Goal: Transaction & Acquisition: Purchase product/service

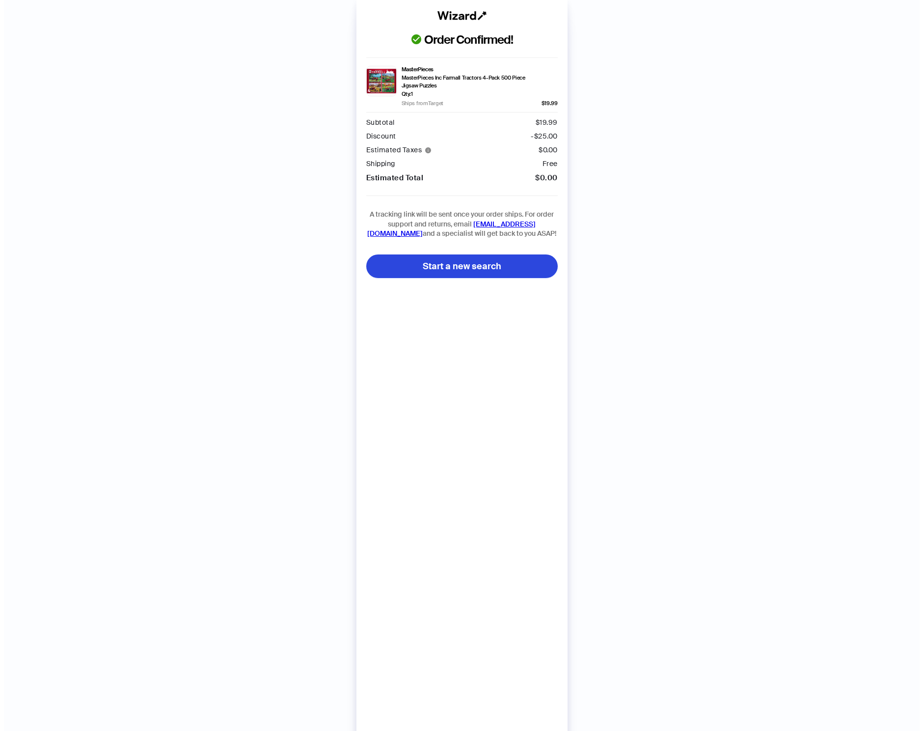
scroll to position [0, 185]
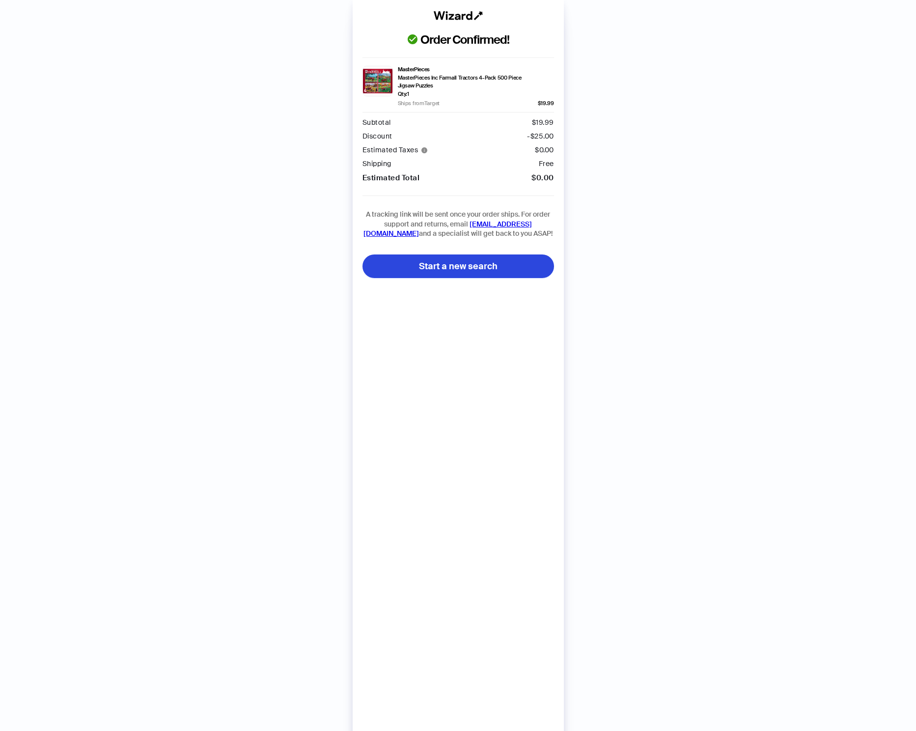
click at [204, 196] on div "Order Confirmed! MasterPieces MasterPieces Inc Farmall Tractors 4-Pack 500 Piec…" at bounding box center [458, 375] width 916 height 750
click at [438, 269] on span "Start a new search" at bounding box center [458, 266] width 79 height 12
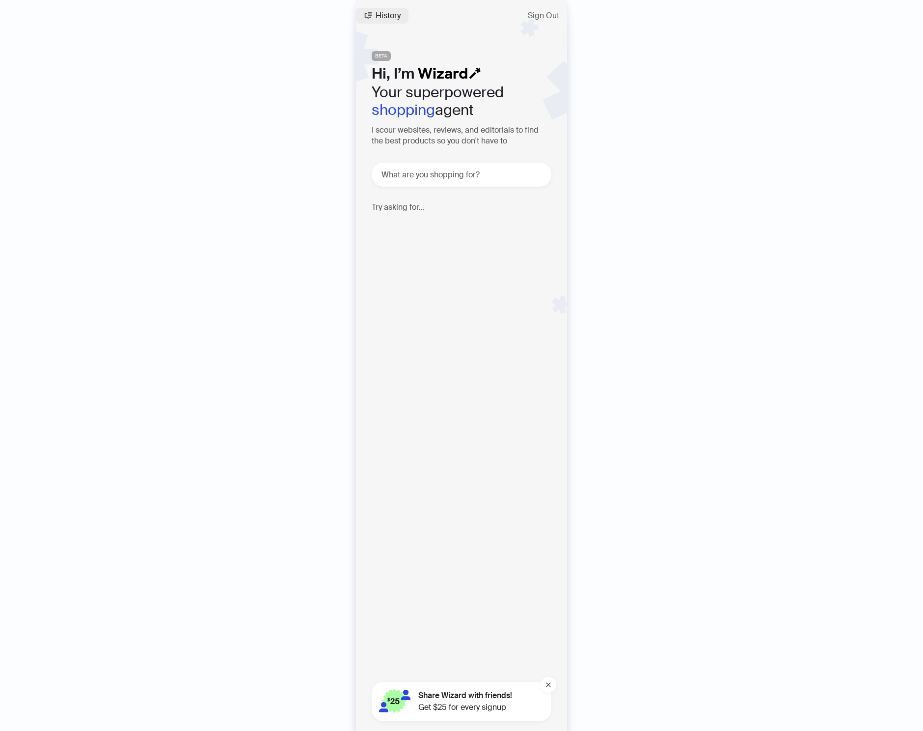
click at [387, 16] on span "History" at bounding box center [388, 16] width 25 height 8
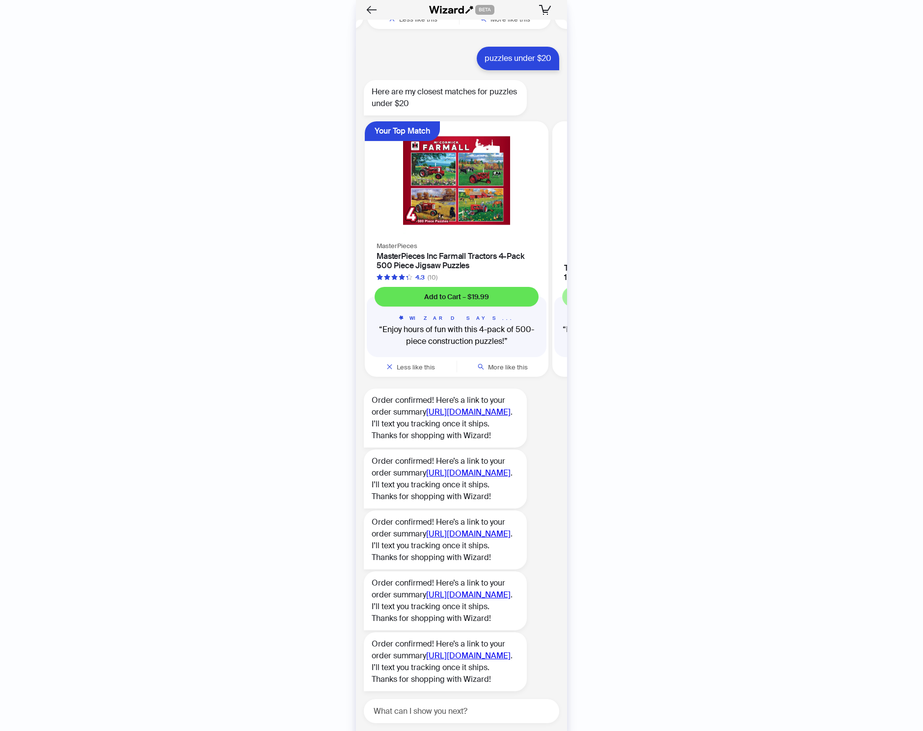
click at [473, 292] on span "Add to Cart – $19.99" at bounding box center [456, 296] width 65 height 9
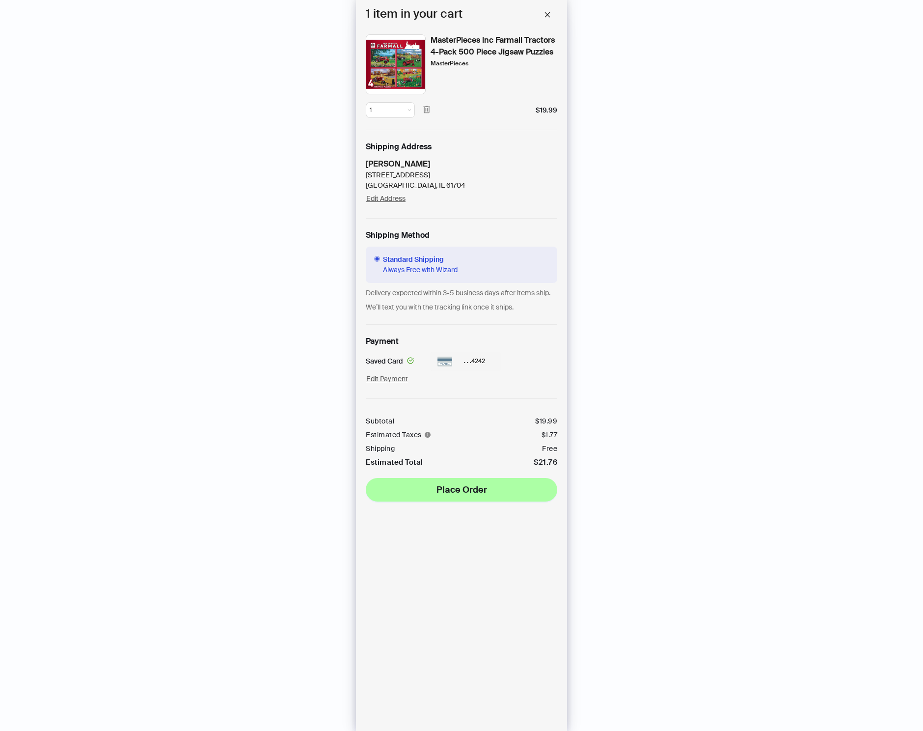
scroll to position [1986, 0]
click at [431, 497] on button "Place Order" at bounding box center [461, 490] width 191 height 24
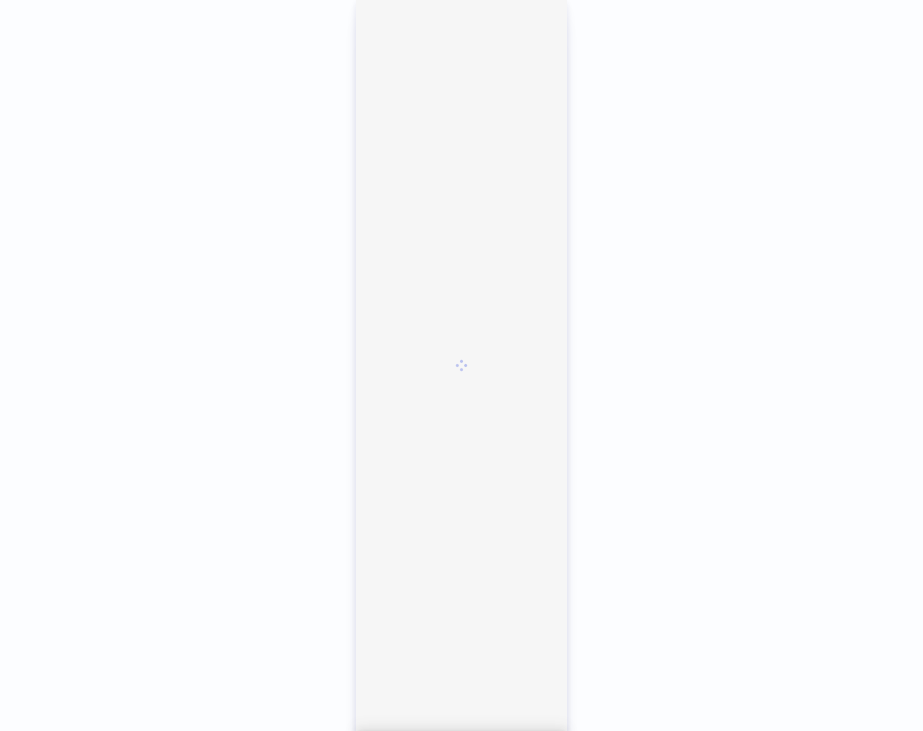
scroll to position [2068, 0]
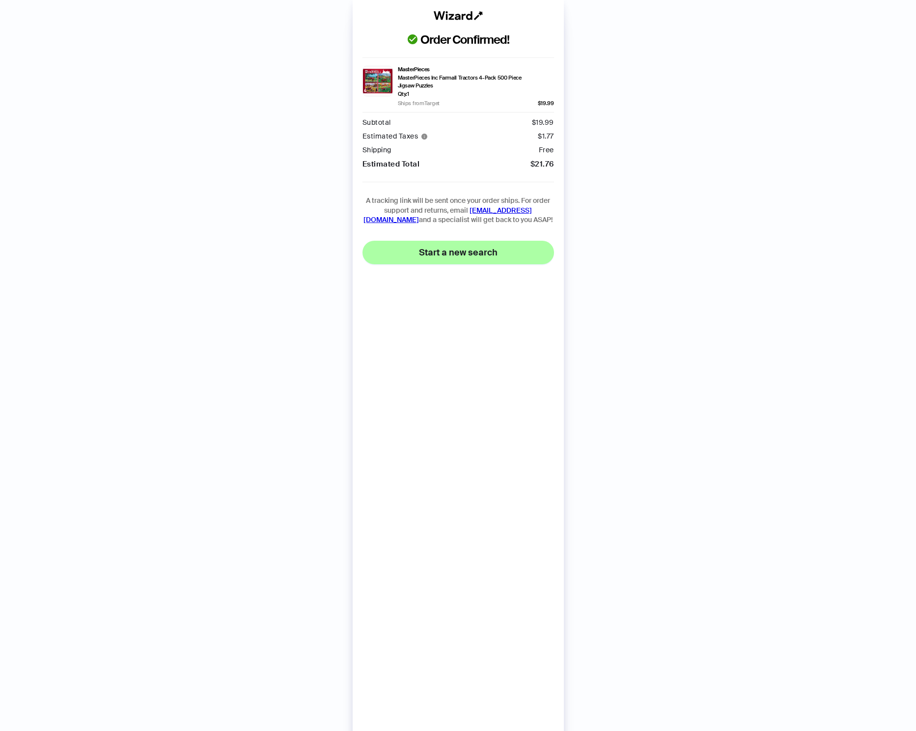
click at [490, 255] on span "Start a new search" at bounding box center [458, 252] width 79 height 12
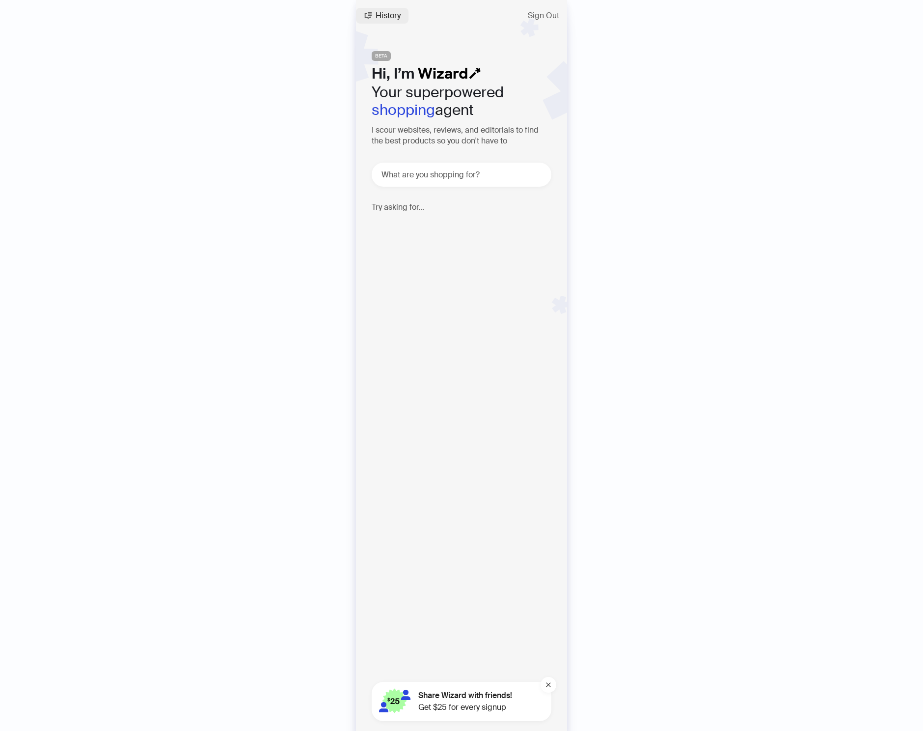
click at [395, 16] on span "History" at bounding box center [388, 16] width 25 height 8
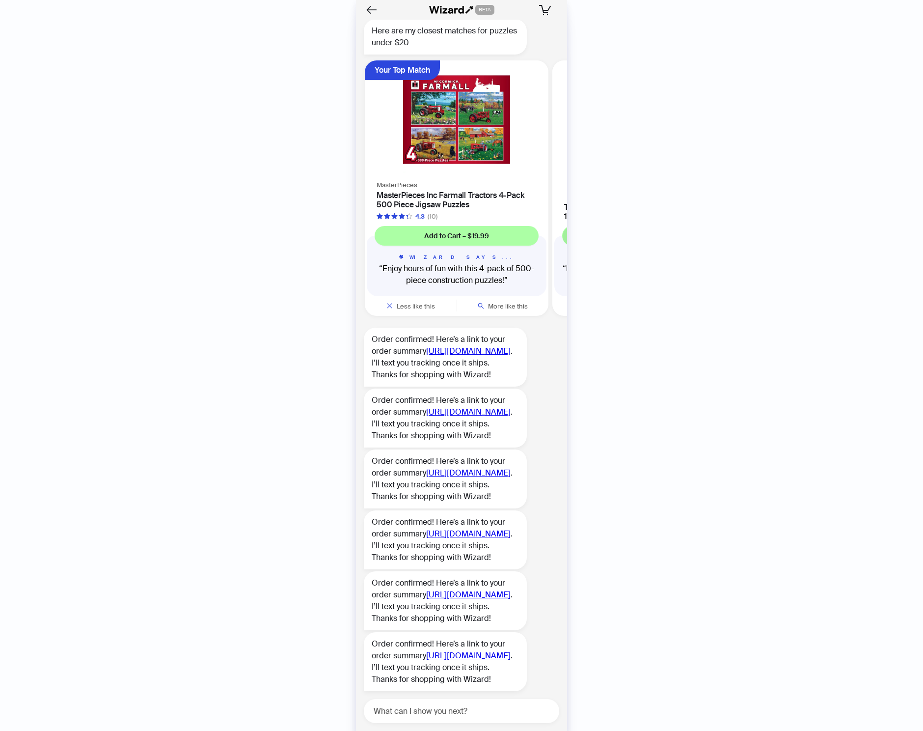
click at [391, 13] on div at bounding box center [396, 10] width 65 height 16
click at [455, 231] on span "Add to Cart – $19.99" at bounding box center [456, 235] width 65 height 9
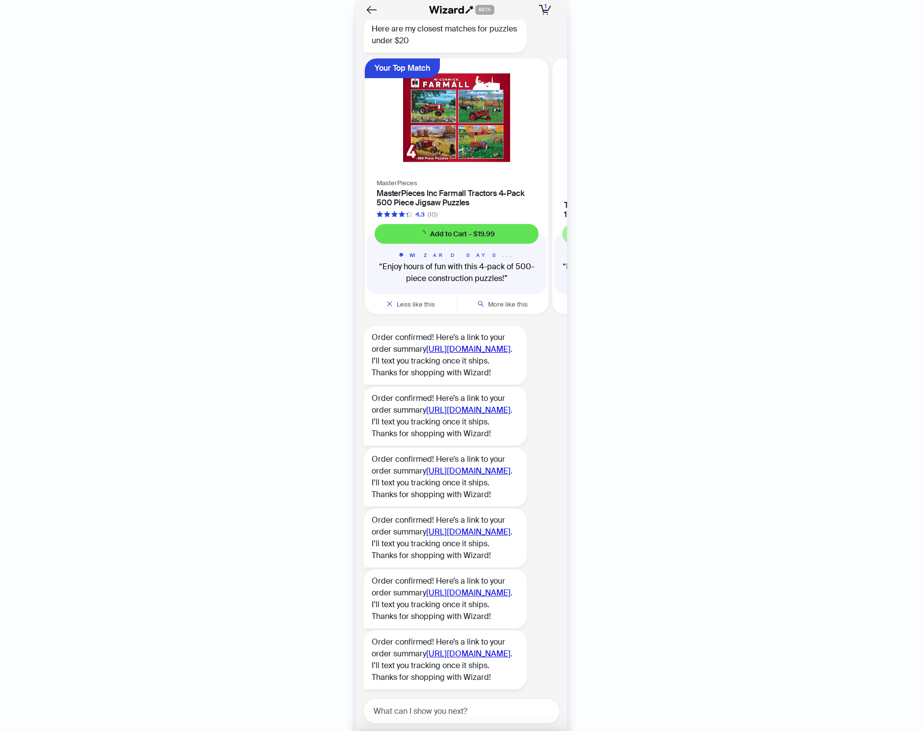
scroll to position [2070, 0]
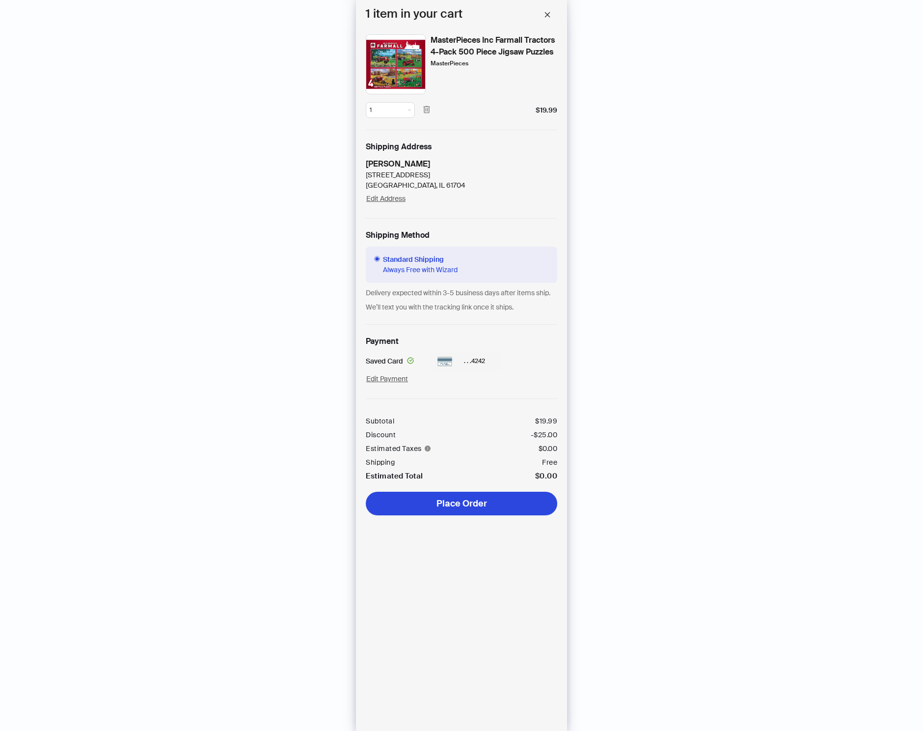
click at [483, 510] on button "Place Order" at bounding box center [461, 503] width 191 height 24
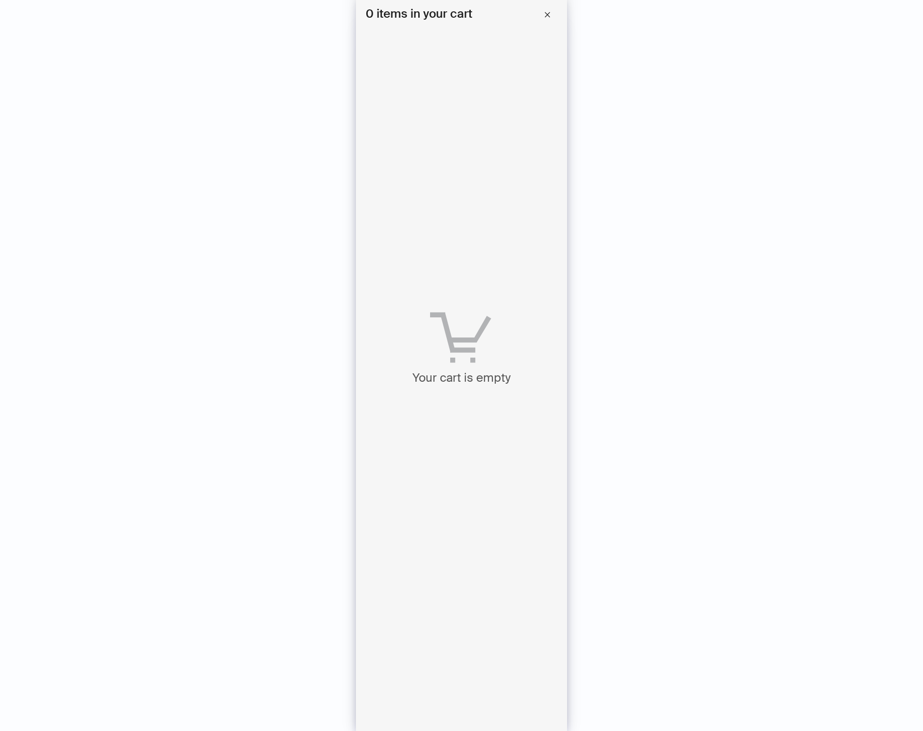
scroll to position [2153, 0]
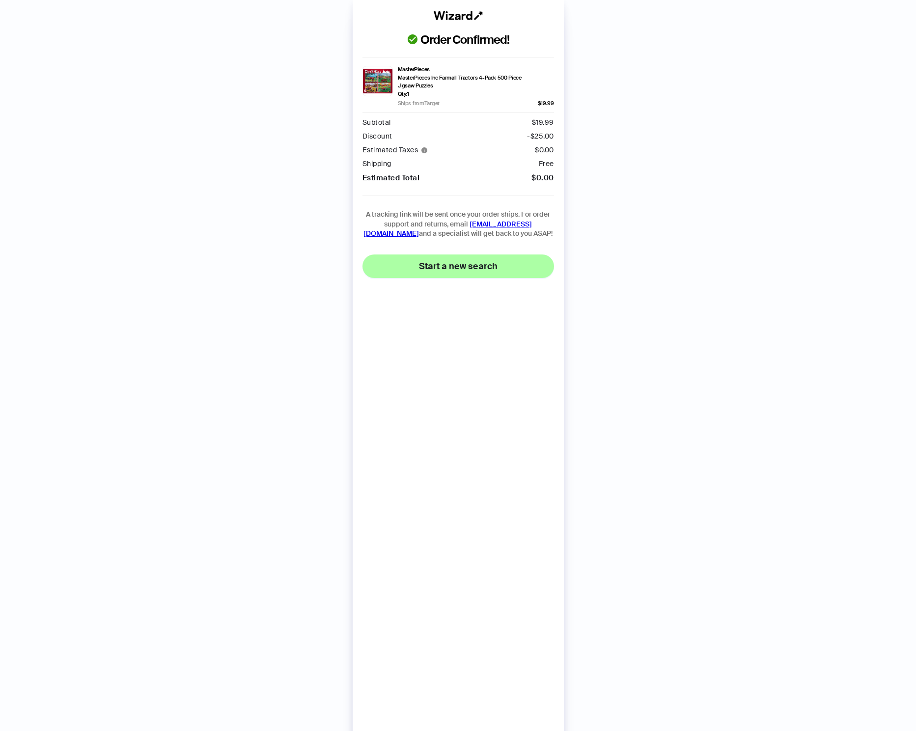
click at [435, 276] on button "Start a new search" at bounding box center [457, 266] width 191 height 24
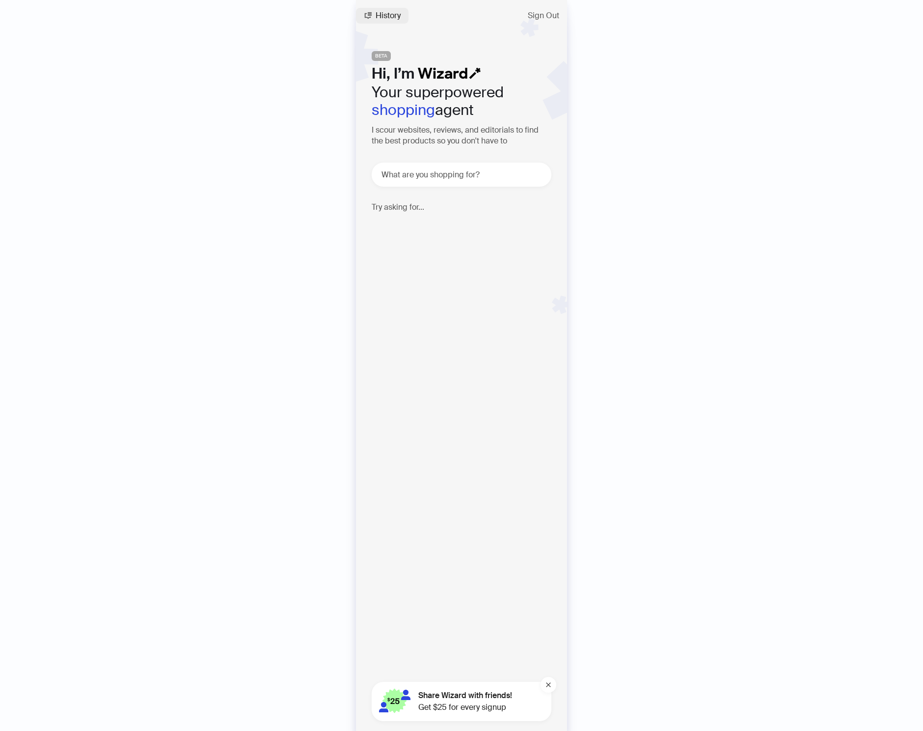
click at [391, 15] on span "History" at bounding box center [388, 16] width 25 height 8
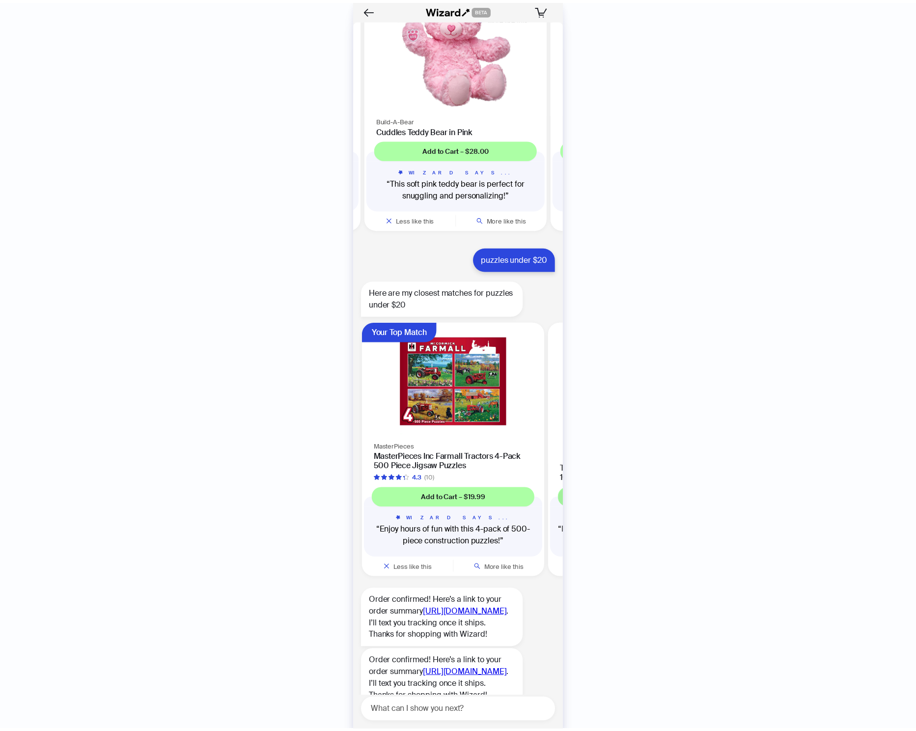
scroll to position [1573, 0]
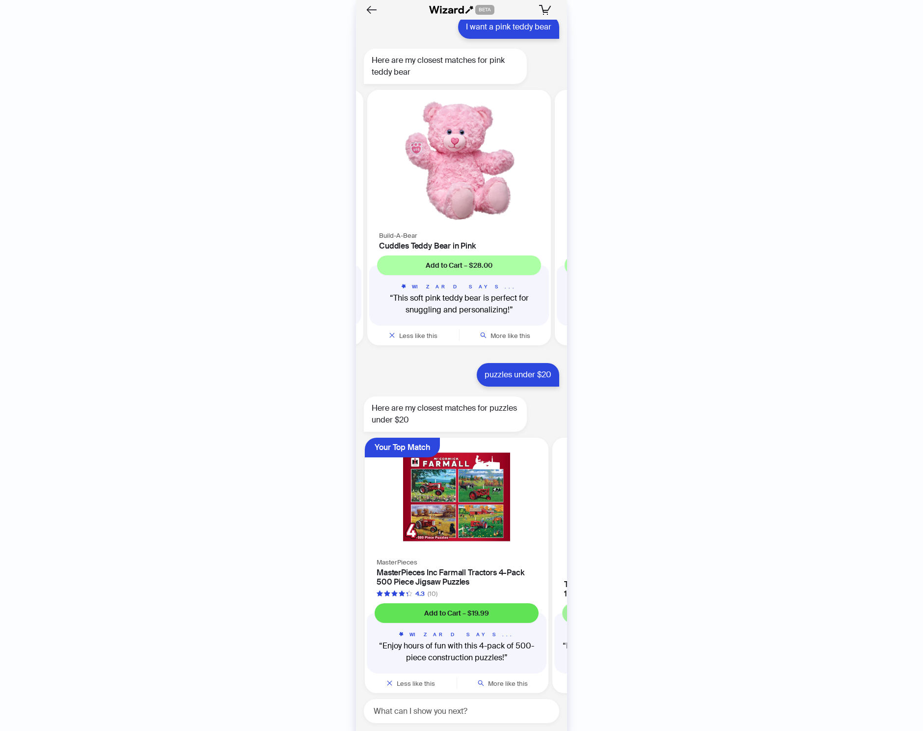
click at [453, 608] on span "Add to Cart – $19.99" at bounding box center [456, 612] width 65 height 9
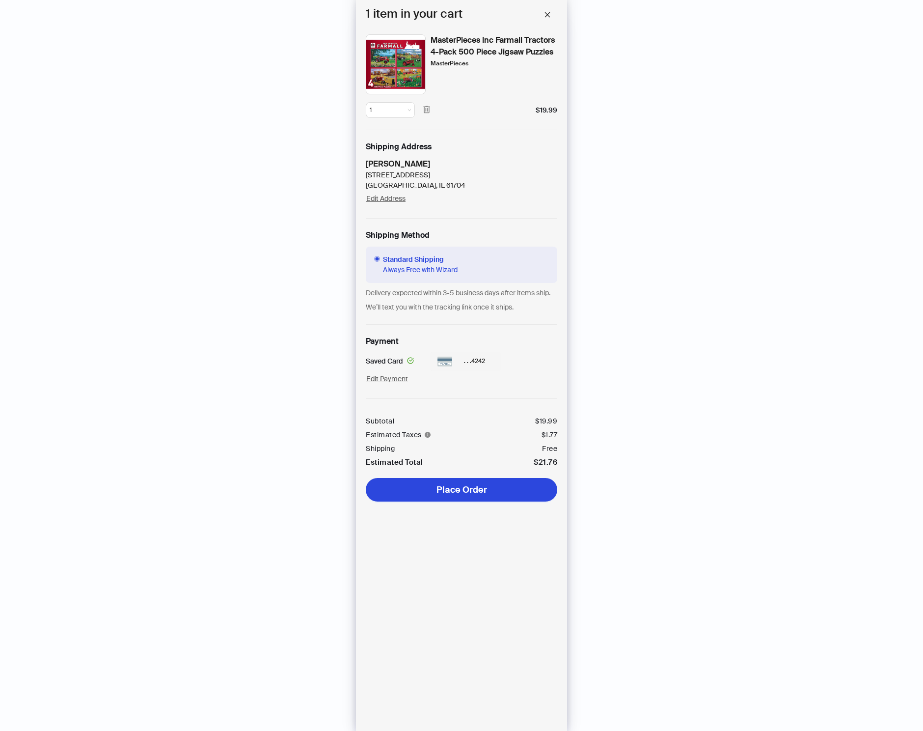
click at [477, 495] on span "Place Order" at bounding box center [461, 490] width 51 height 12
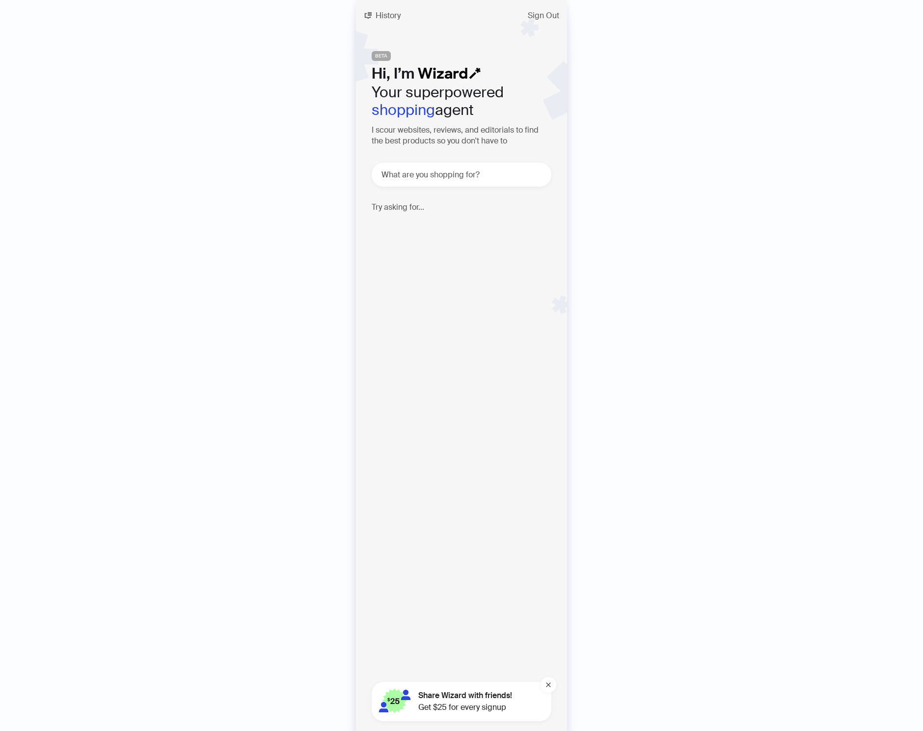
scroll to position [1676, 0]
click at [381, 14] on span "History" at bounding box center [388, 16] width 25 height 8
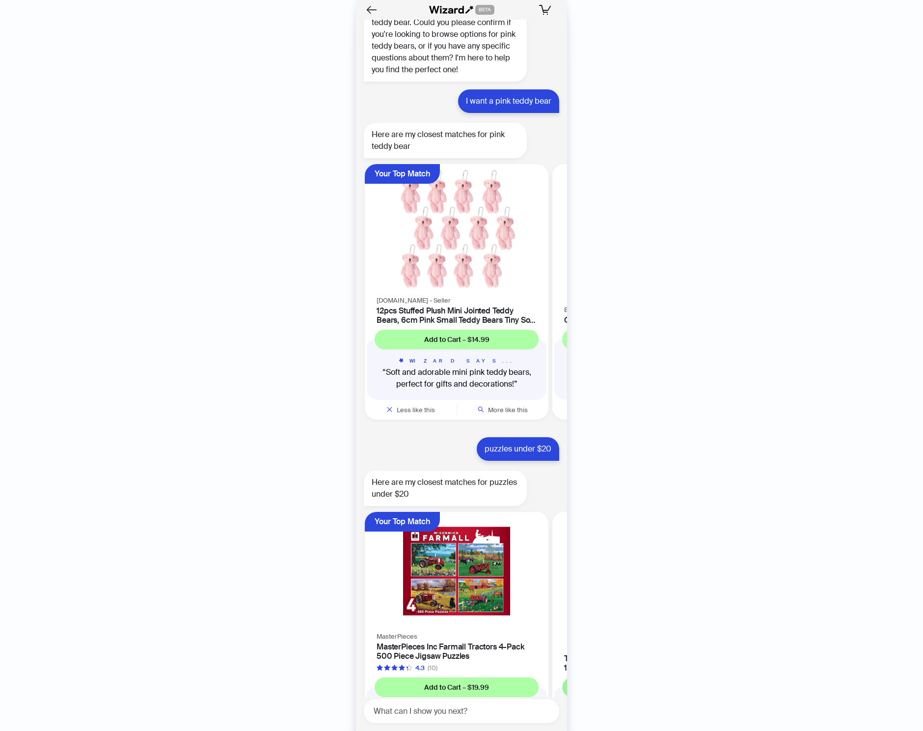
scroll to position [925, 0]
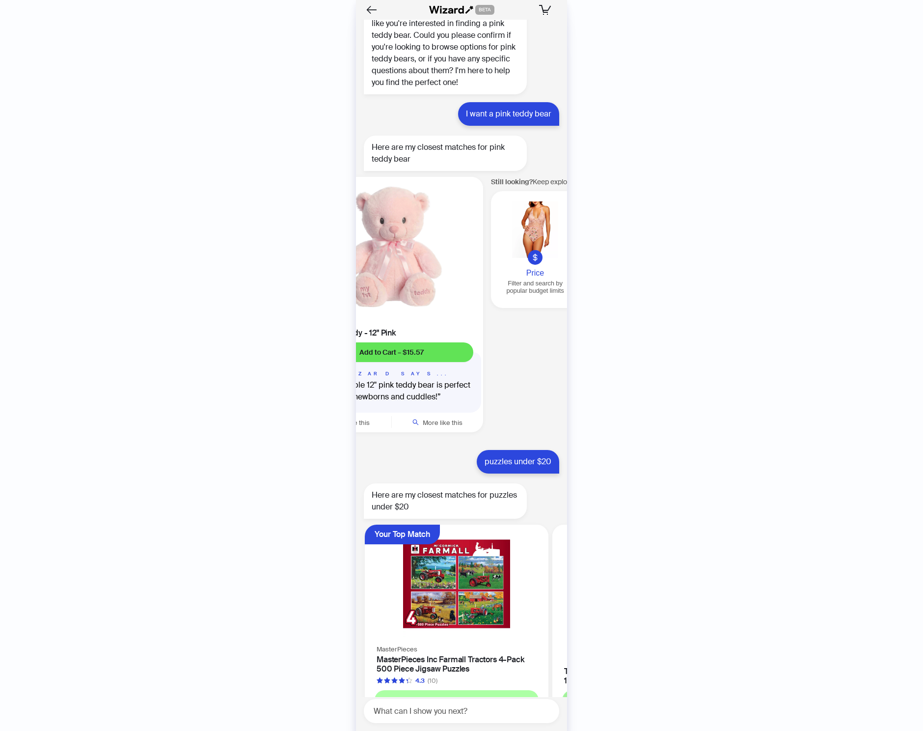
scroll to position [0, 563]
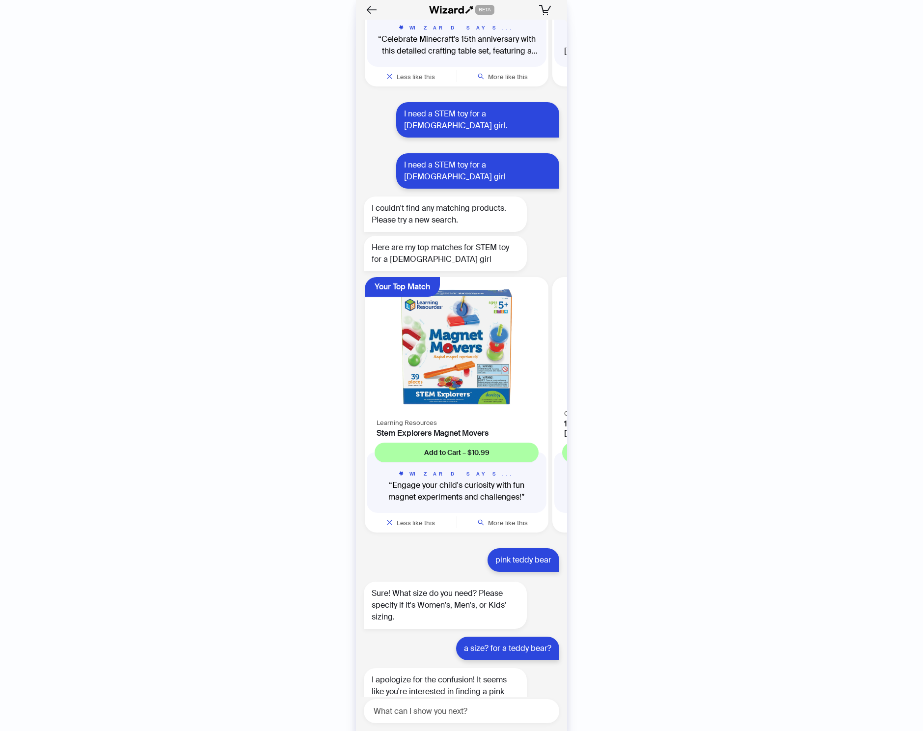
scroll to position [255, 0]
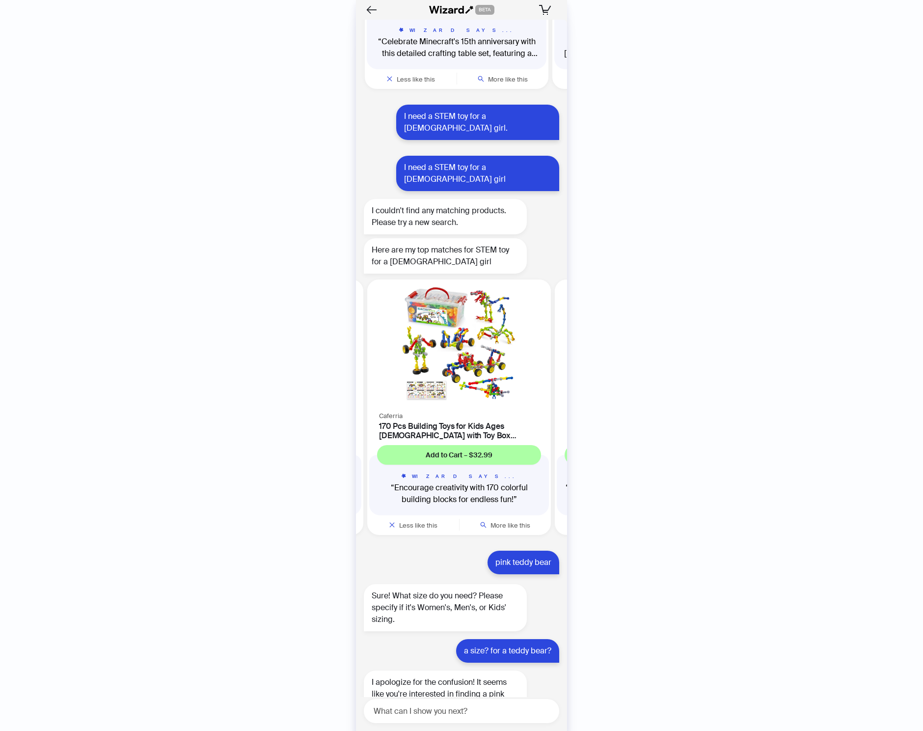
scroll to position [0, 2]
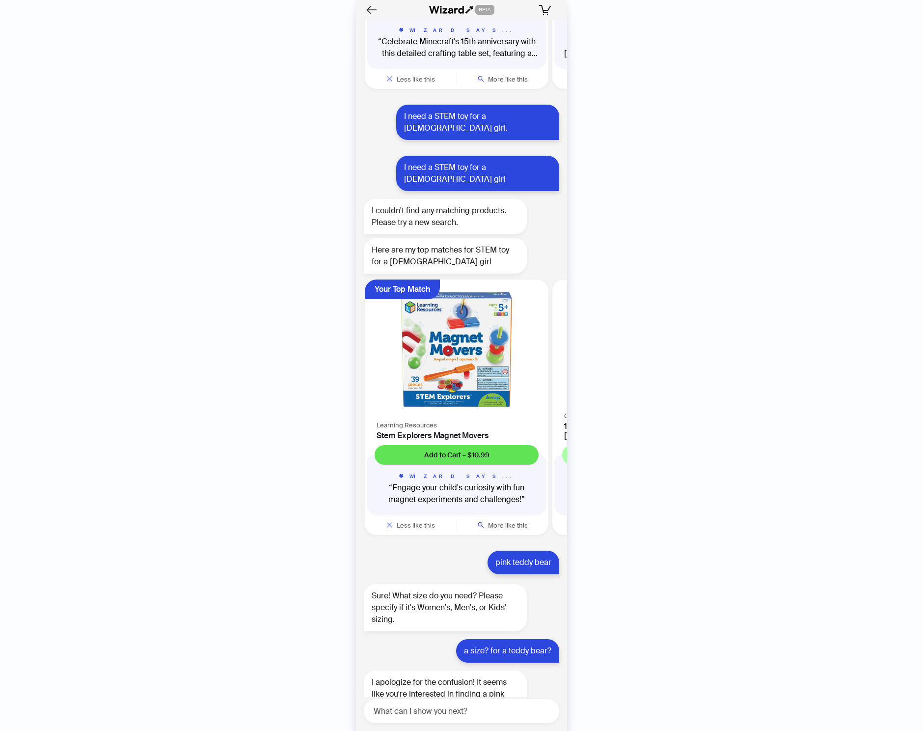
click at [448, 450] on span "Add to Cart – $10.99" at bounding box center [456, 454] width 65 height 9
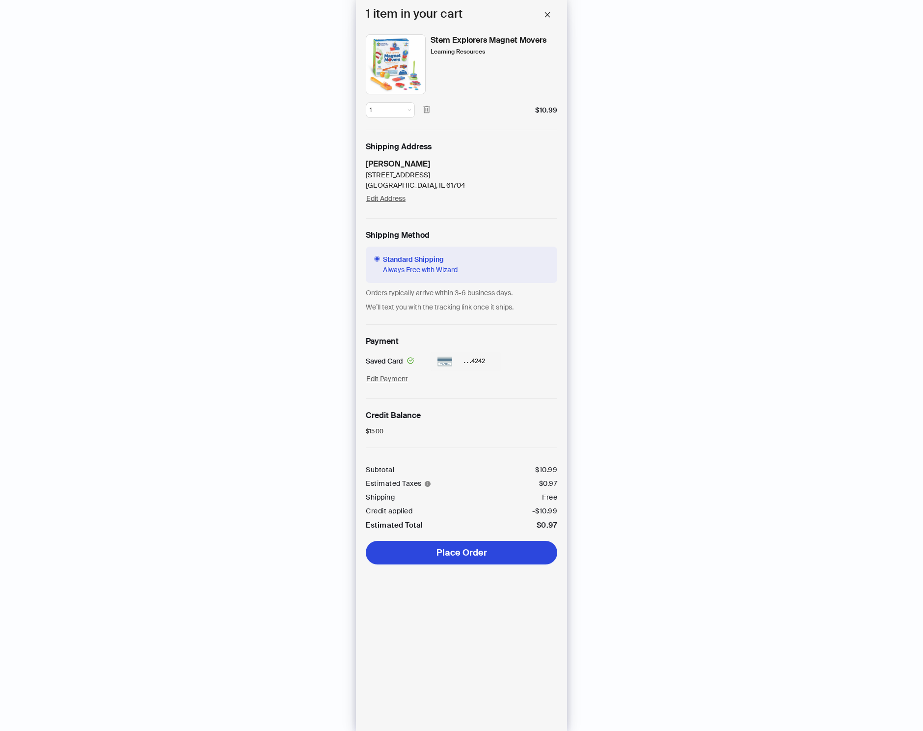
click at [455, 551] on span "Place Order" at bounding box center [461, 552] width 51 height 12
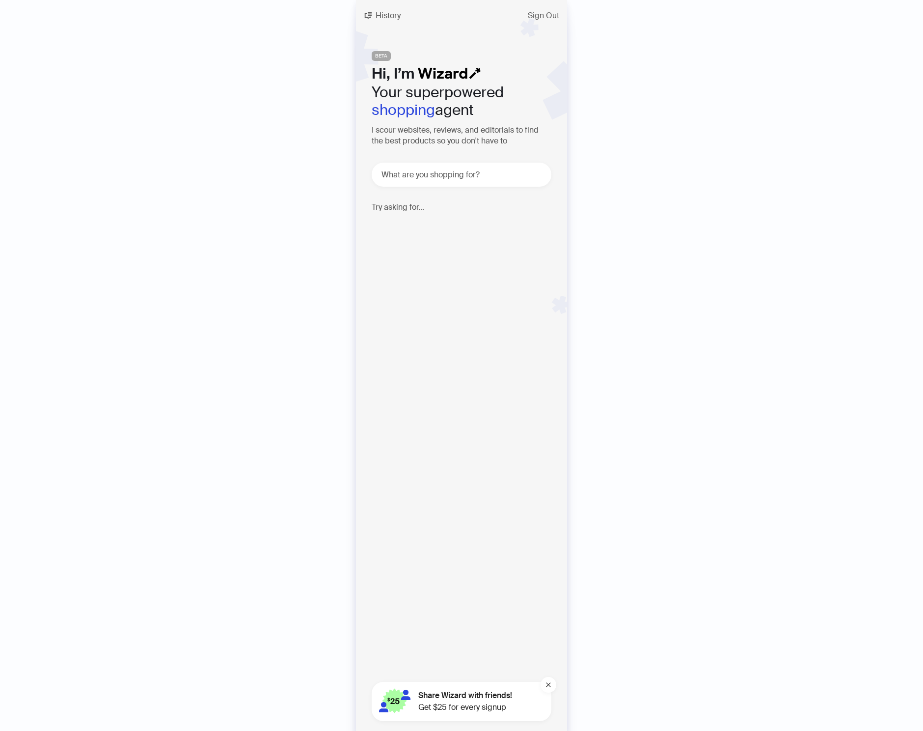
scroll to position [1711, 0]
click at [372, 18] on button "History" at bounding box center [382, 16] width 53 height 16
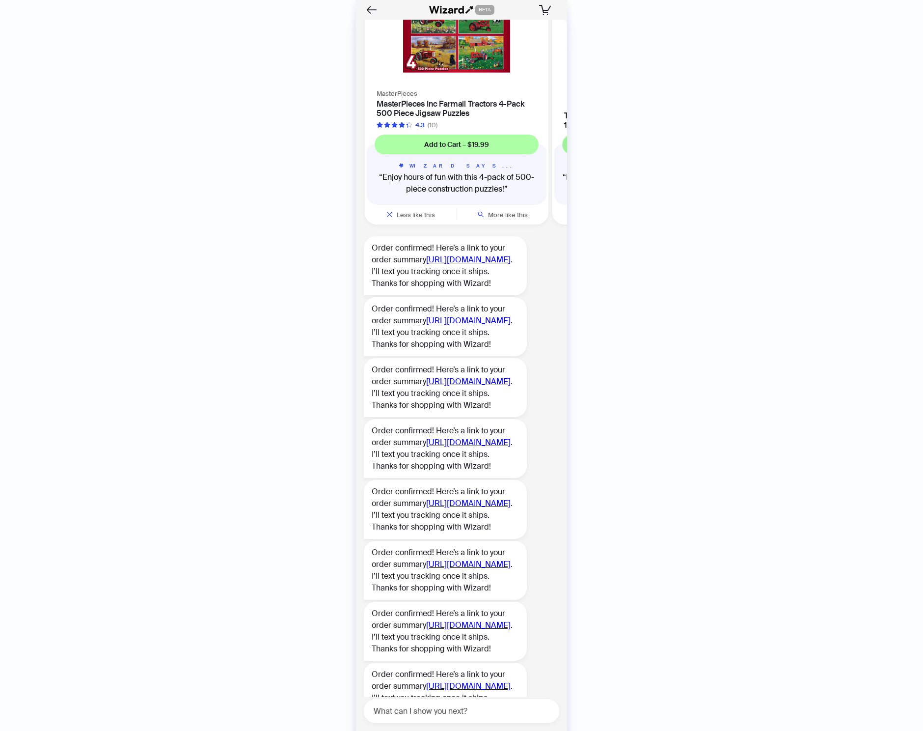
scroll to position [982, 0]
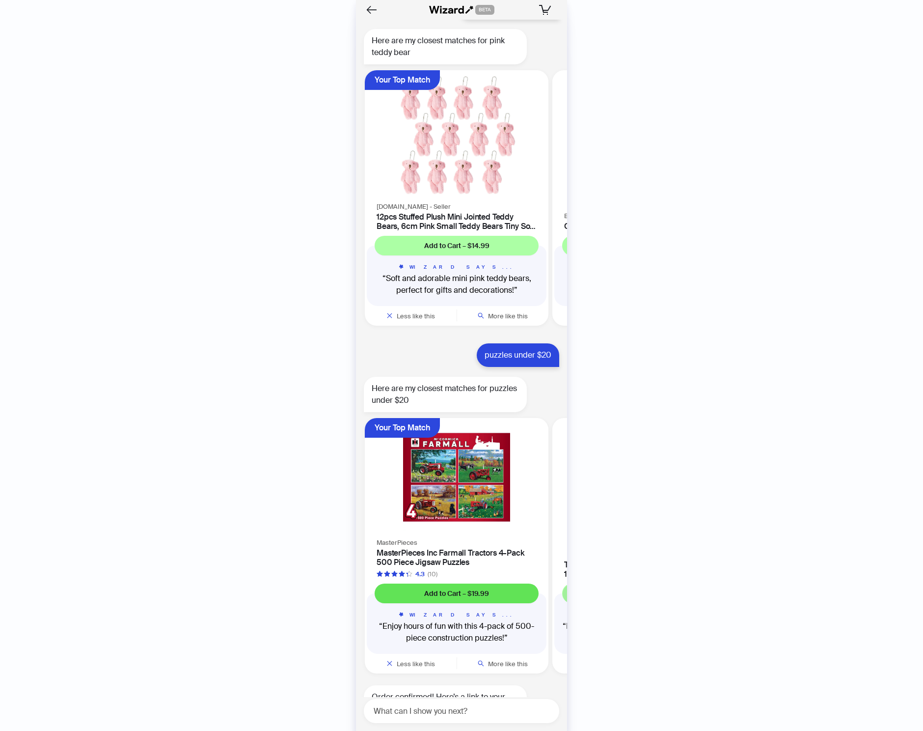
click at [460, 589] on span "Add to Cart – $19.99" at bounding box center [456, 593] width 65 height 9
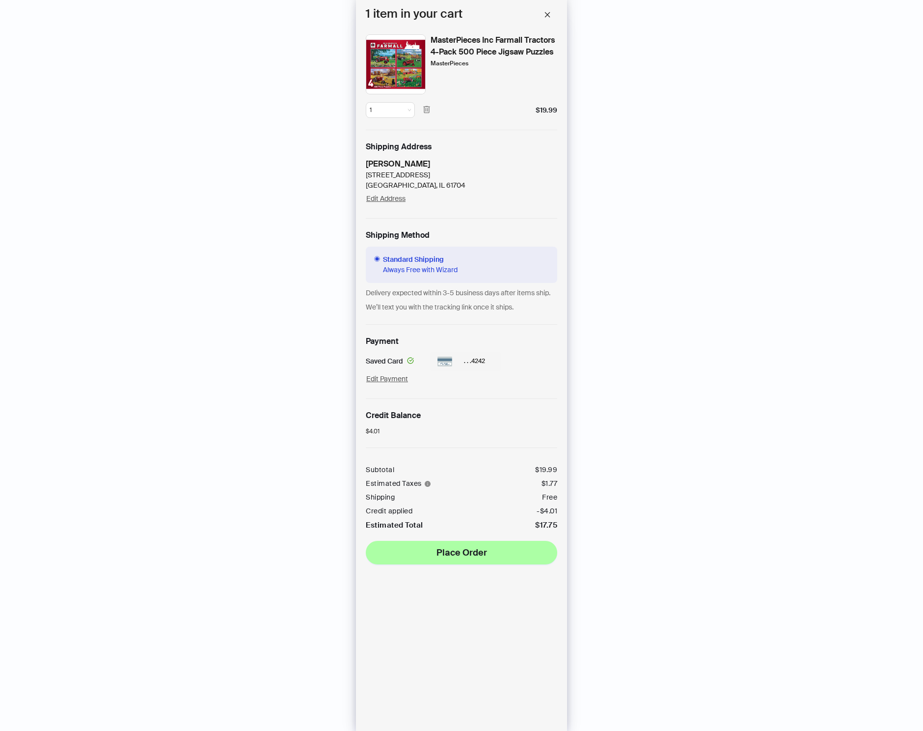
click at [656, 468] on div "History Sign Out BETA Hi, I’m Your superpowered shopping agent I scour websites…" at bounding box center [461, 365] width 923 height 731
click at [733, 196] on div "History Sign Out BETA Hi, I’m Your superpowered shopping agent I scour websites…" at bounding box center [461, 365] width 923 height 731
click at [547, 17] on icon "close" at bounding box center [547, 14] width 7 height 7
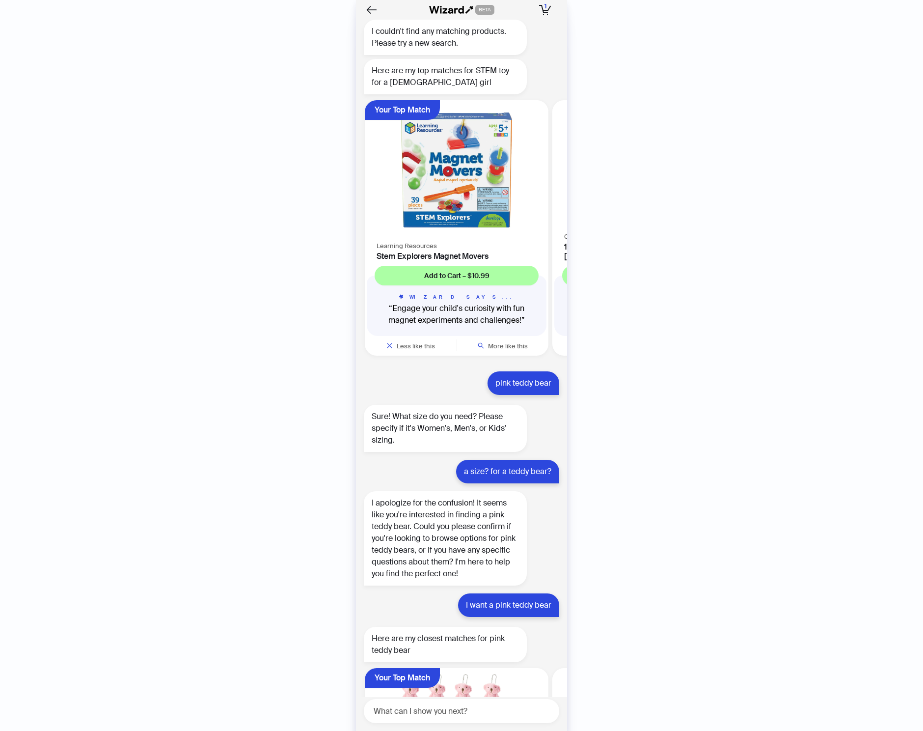
scroll to position [376, 0]
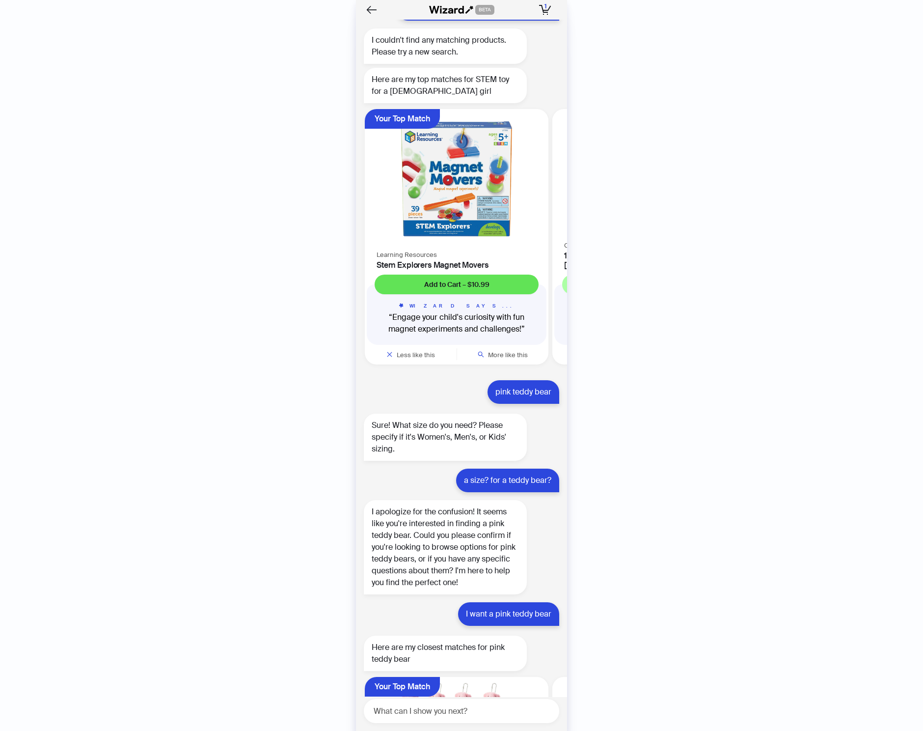
click at [468, 280] on span "Add to Cart – $10.99" at bounding box center [456, 284] width 65 height 9
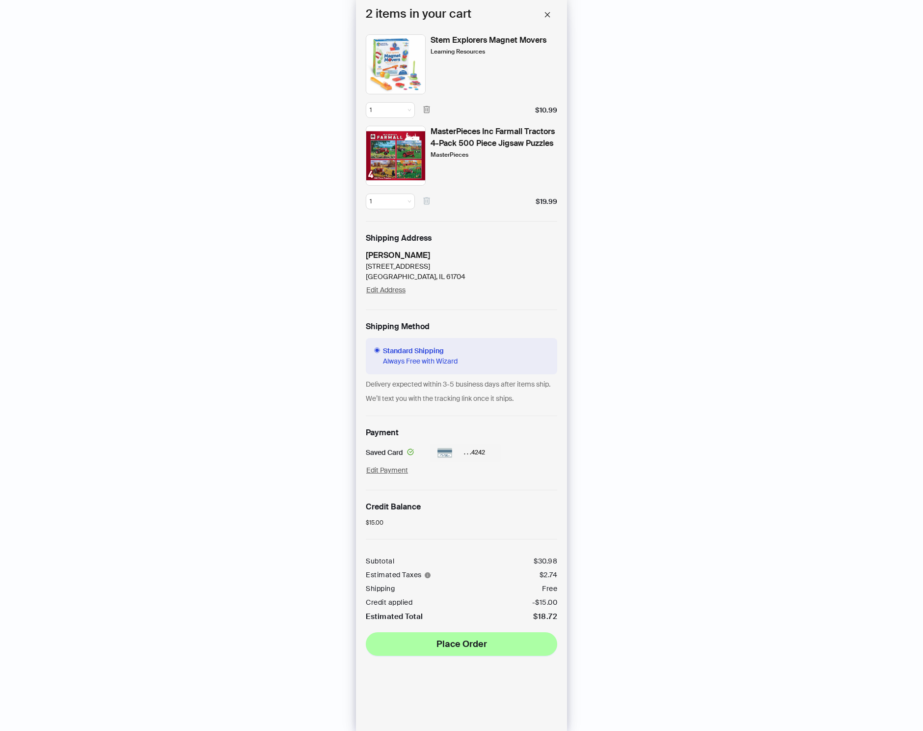
click at [427, 196] on icon "button" at bounding box center [426, 200] width 9 height 9
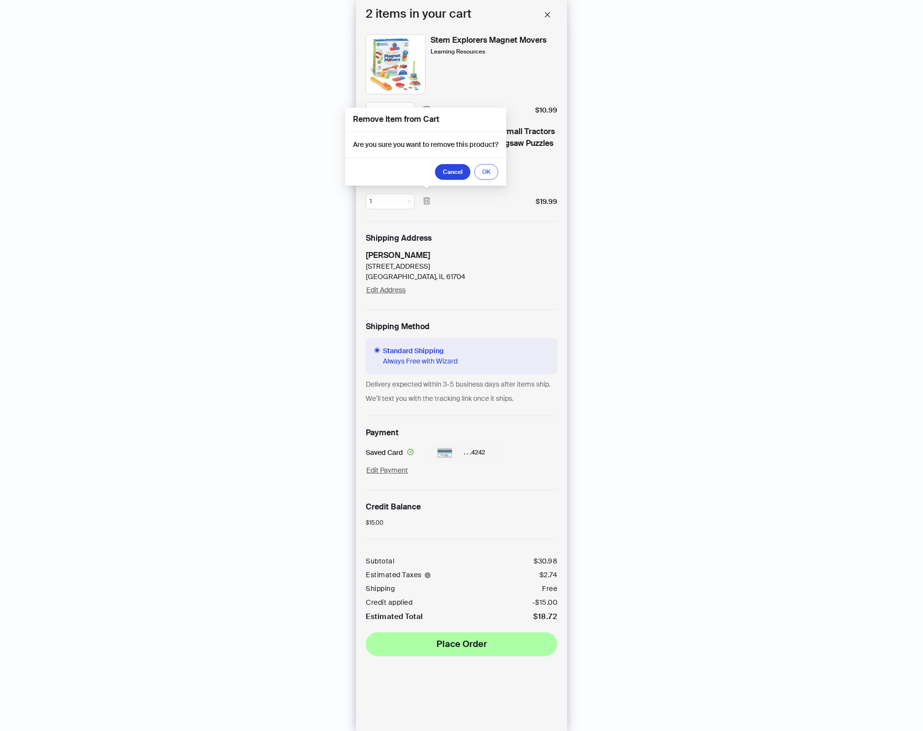
click at [489, 172] on span "OK" at bounding box center [486, 172] width 8 height 8
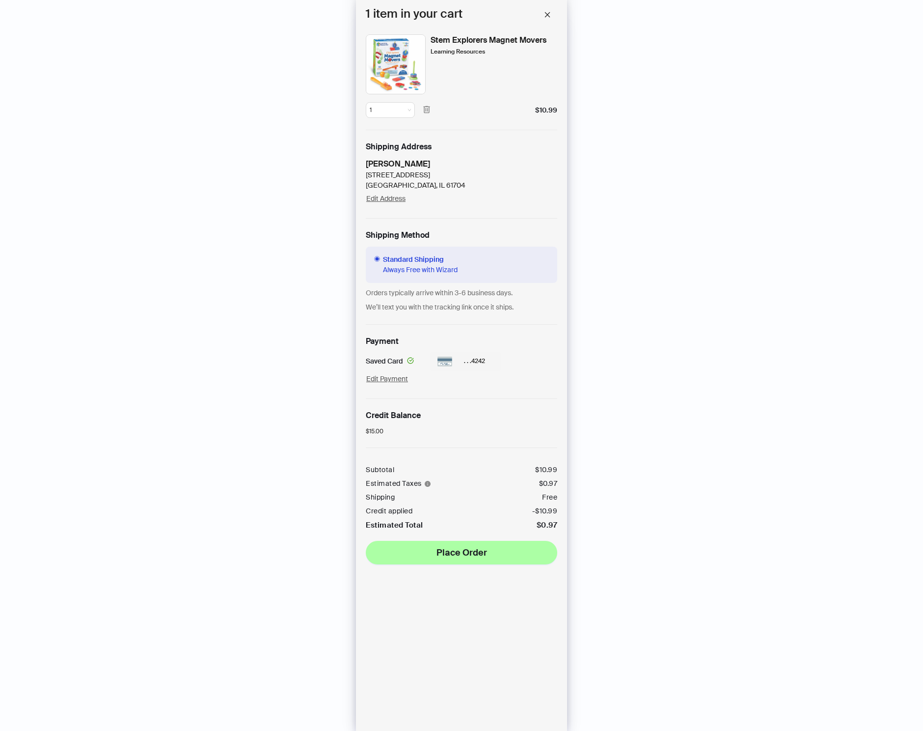
click at [306, 263] on div "History Sign Out BETA Hi, I’m Your superpowered shopping agent I scour websites…" at bounding box center [461, 365] width 923 height 731
click at [154, 203] on div "History Sign Out BETA Hi, I’m Your superpowered shopping agent I scour websites…" at bounding box center [461, 365] width 923 height 731
click at [717, 287] on div "History Sign Out BETA Hi, I’m Your superpowered shopping agent I scour websites…" at bounding box center [461, 365] width 923 height 731
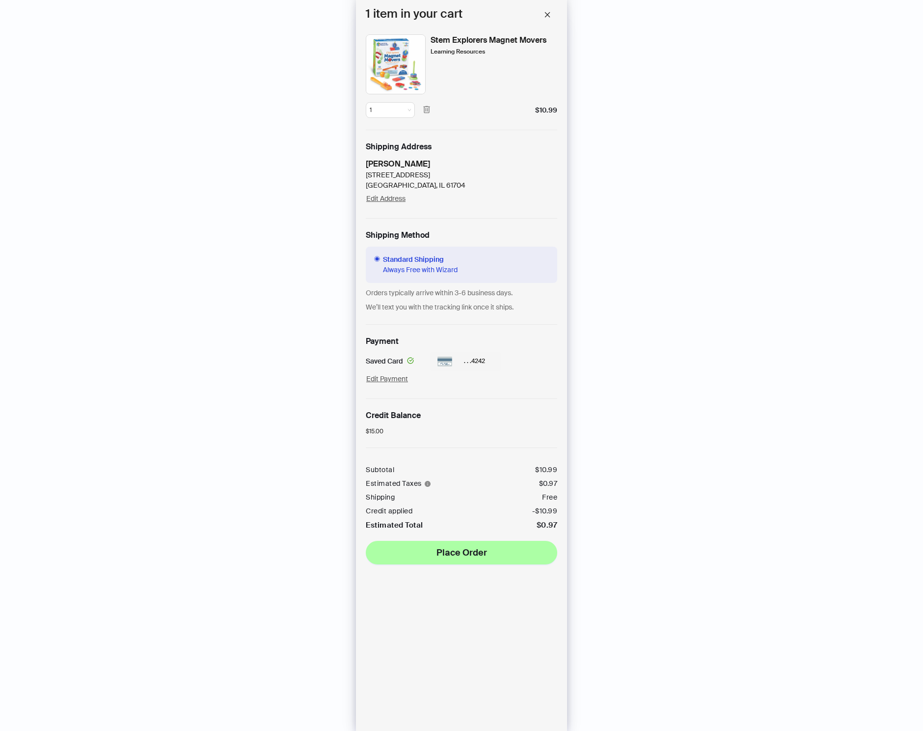
click at [535, 512] on div "- $10.99" at bounding box center [545, 511] width 26 height 8
click at [320, 418] on div "History Sign Out BETA Hi, I’m Your superpowered shopping agent I scour websites…" at bounding box center [461, 365] width 923 height 731
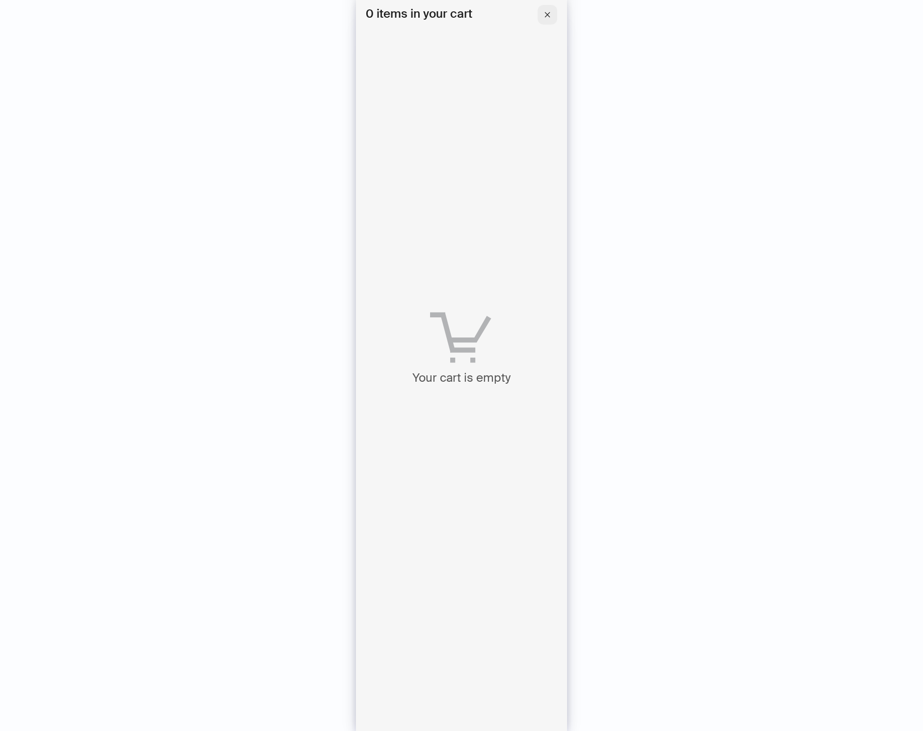
scroll to position [1711, 0]
click at [549, 14] on icon "close" at bounding box center [547, 14] width 7 height 7
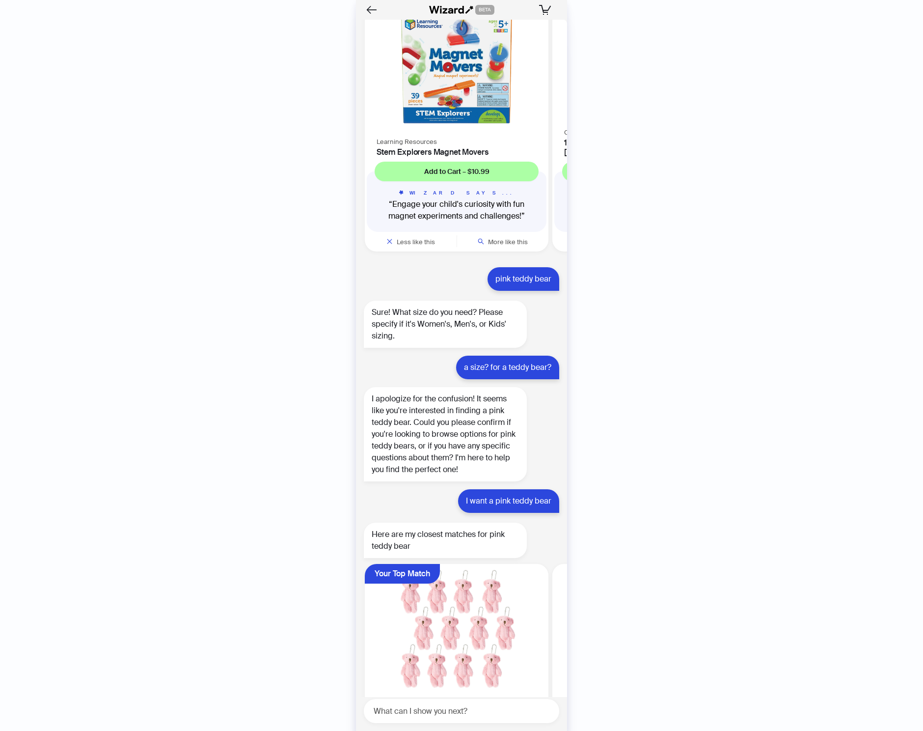
scroll to position [474, 0]
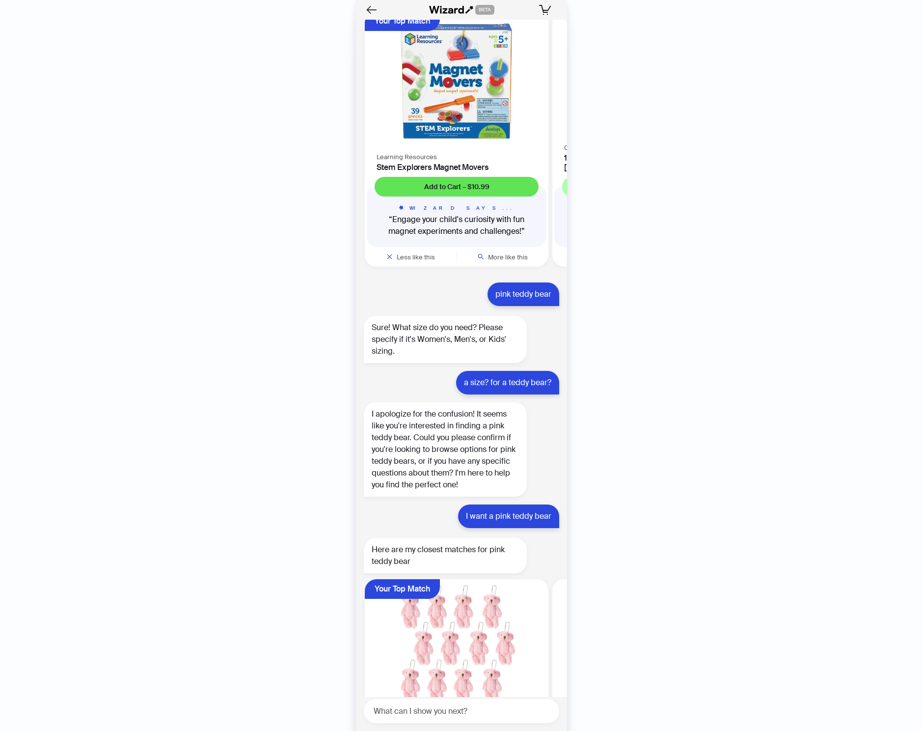
click at [452, 177] on button "Add to Cart – $10.99" at bounding box center [457, 187] width 164 height 20
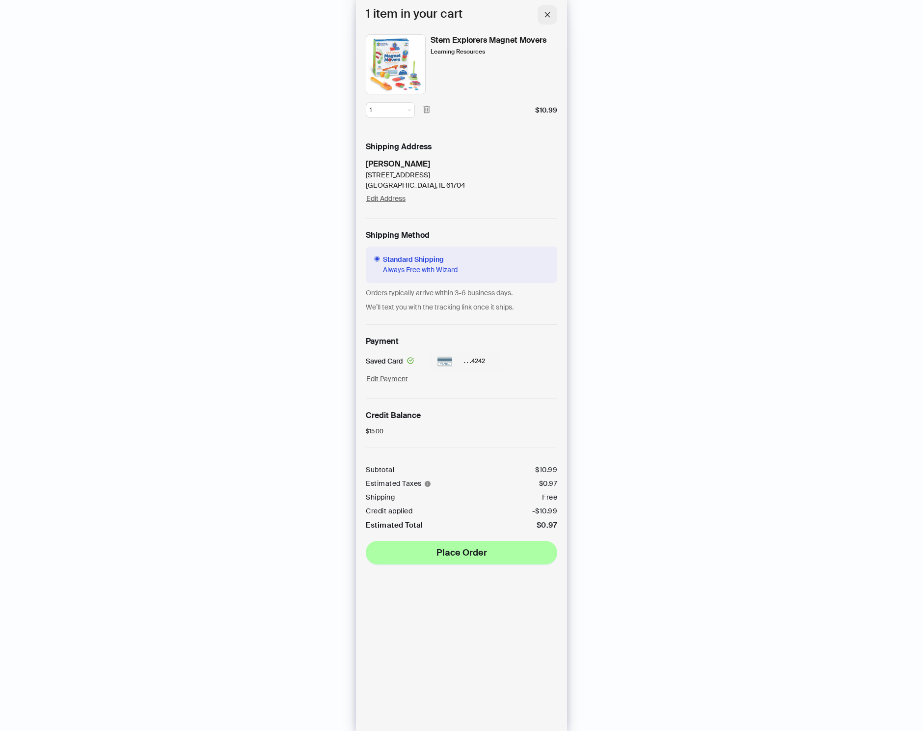
click at [548, 12] on icon "close" at bounding box center [547, 14] width 7 height 7
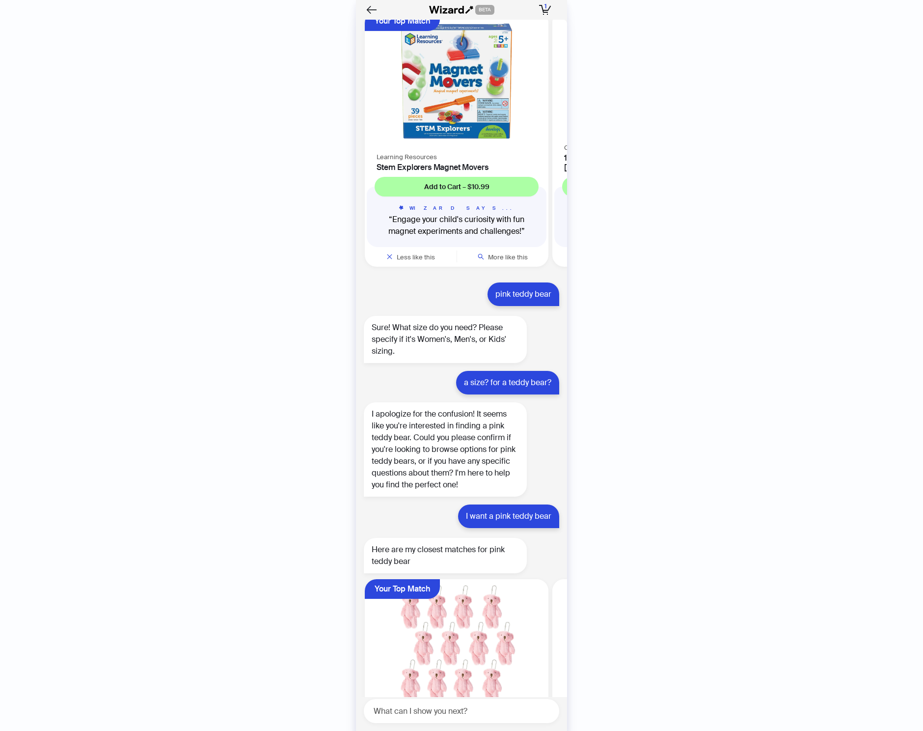
click at [722, 229] on div "History Sign Out BETA Hi, I’m Your superpowered shopping agent I scour websites…" at bounding box center [461, 365] width 923 height 731
click at [489, 177] on button "Add to Cart – $10.99" at bounding box center [457, 187] width 164 height 20
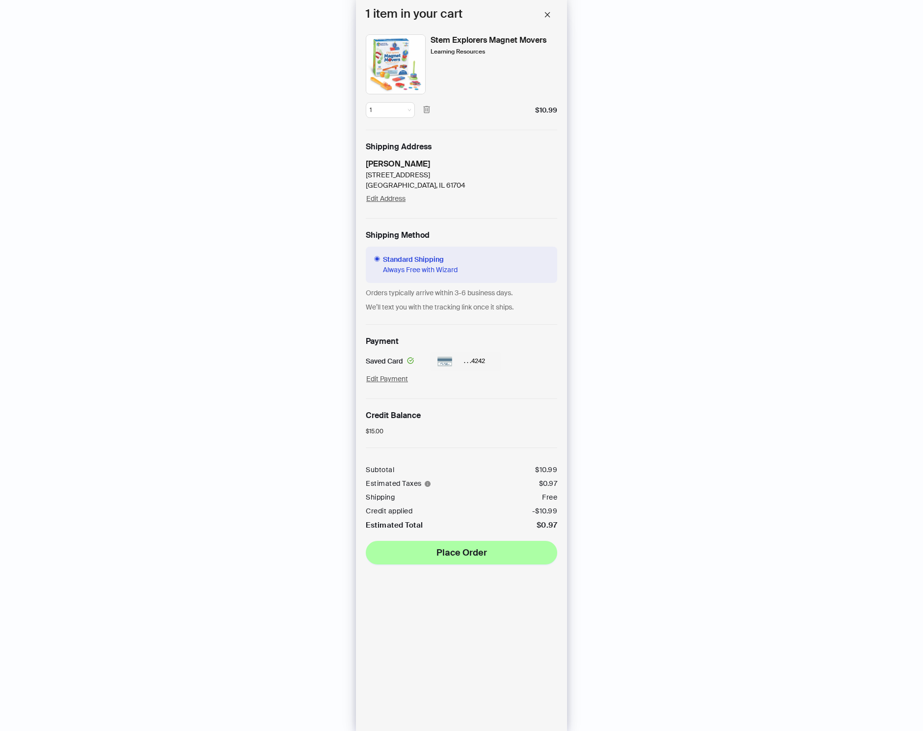
scroll to position [1711, 0]
click at [171, 361] on div "History Sign Out BETA Hi, I’m Your superpowered shopping agent I scour websites…" at bounding box center [461, 365] width 923 height 731
click at [251, 383] on div "History Sign Out BETA Hi, I’m Your superpowered shopping agent I scour websites…" at bounding box center [461, 365] width 923 height 731
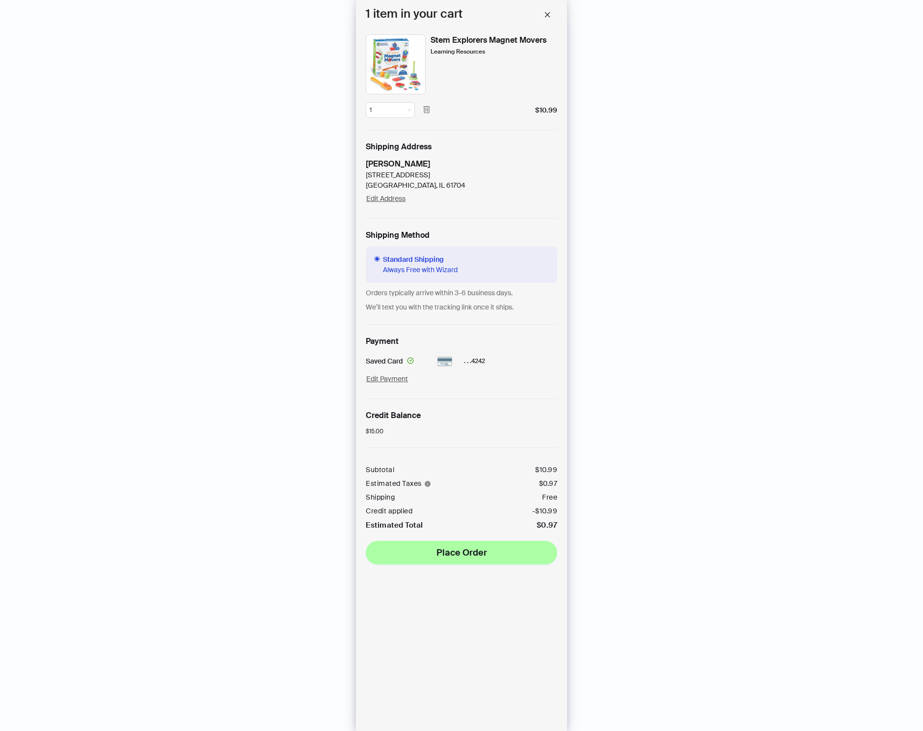
scroll to position [1711, 0]
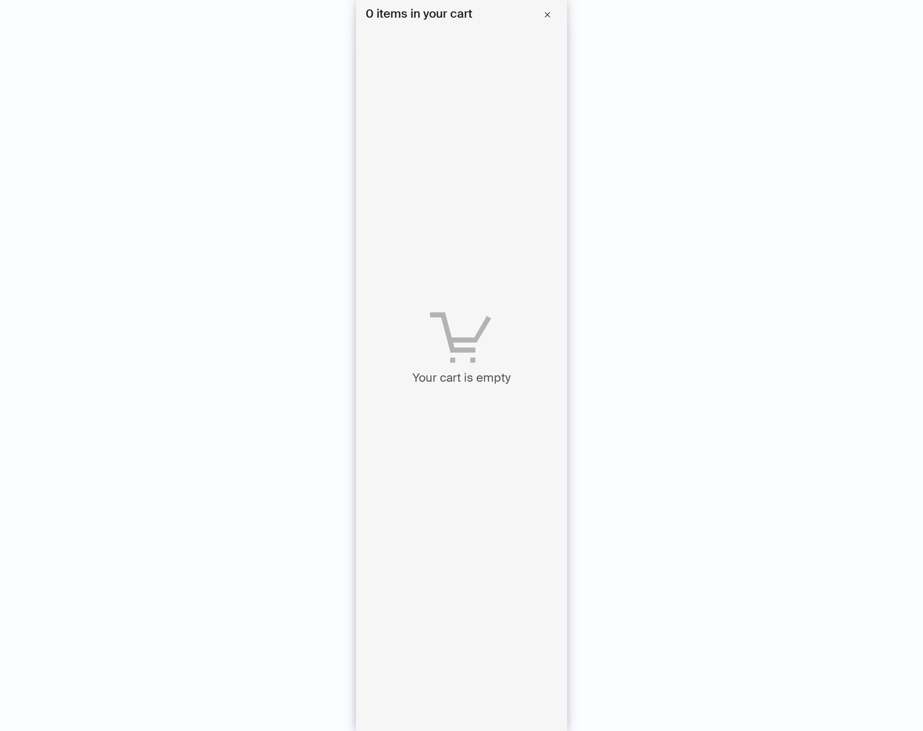
scroll to position [1520, 0]
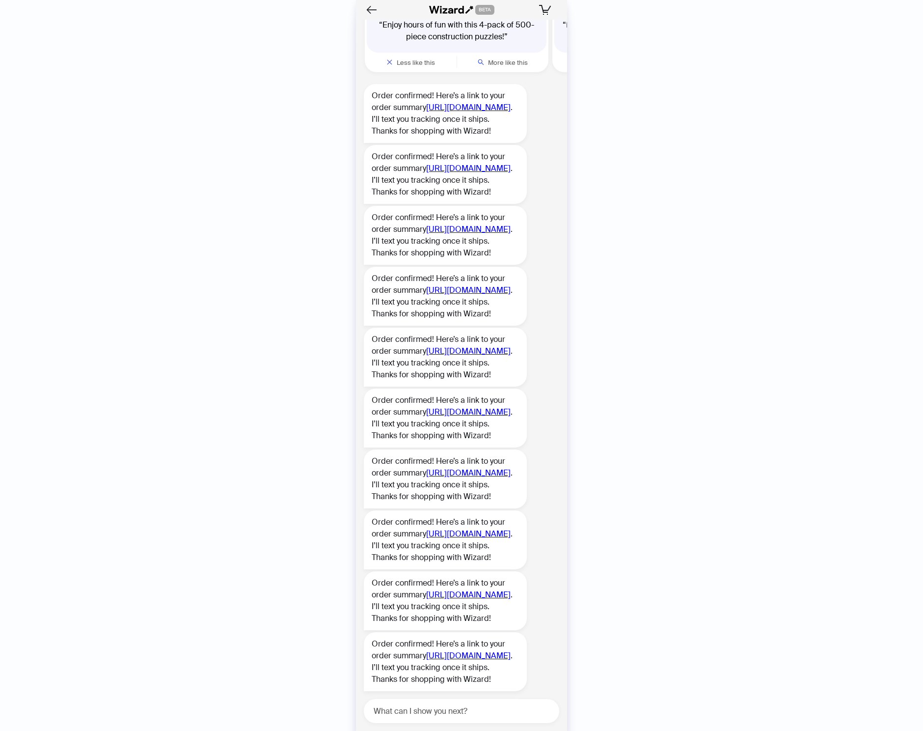
click at [79, 106] on div "History Sign Out BETA Hi, I’m Your superpowered shopping agent I scour websites…" at bounding box center [461, 365] width 923 height 731
